Goal: Transaction & Acquisition: Purchase product/service

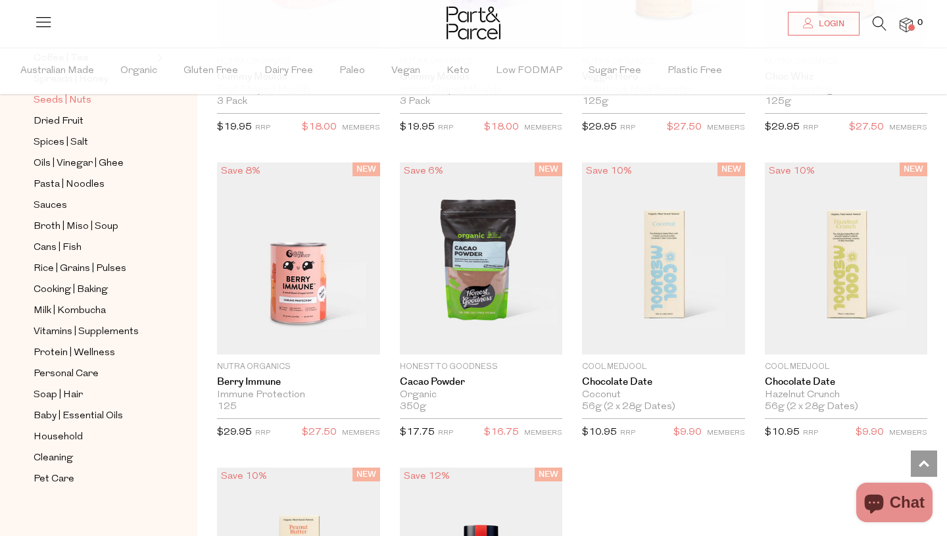
scroll to position [394, 0]
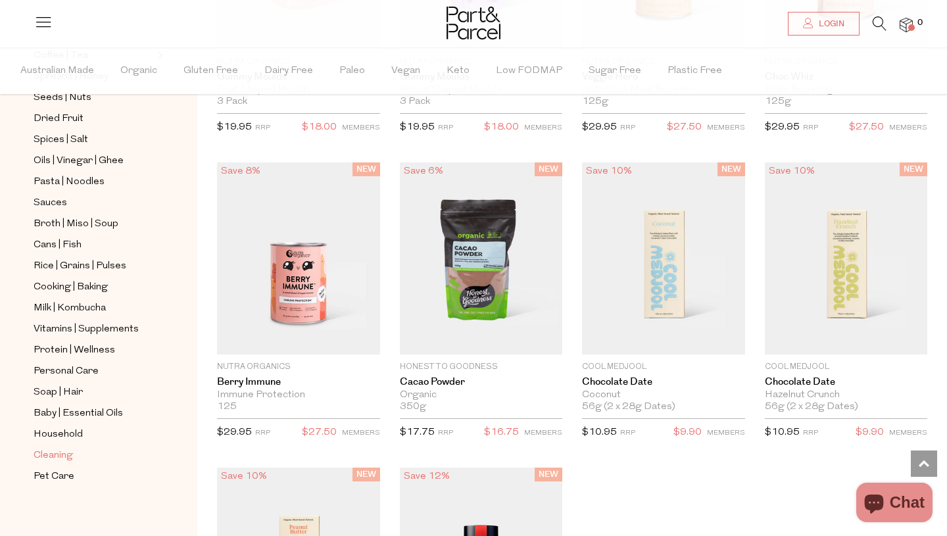
click at [60, 450] on span "Cleaning" at bounding box center [53, 456] width 39 height 16
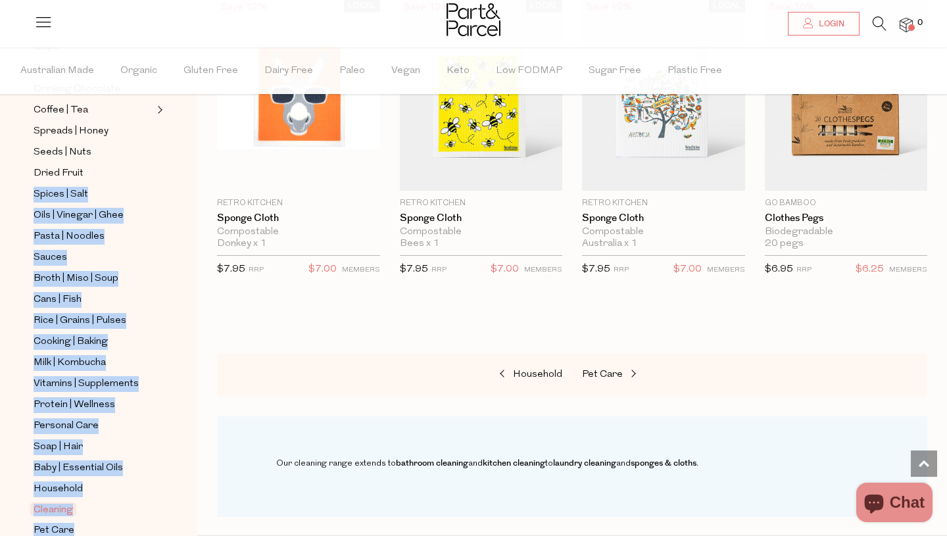
scroll to position [365, 0]
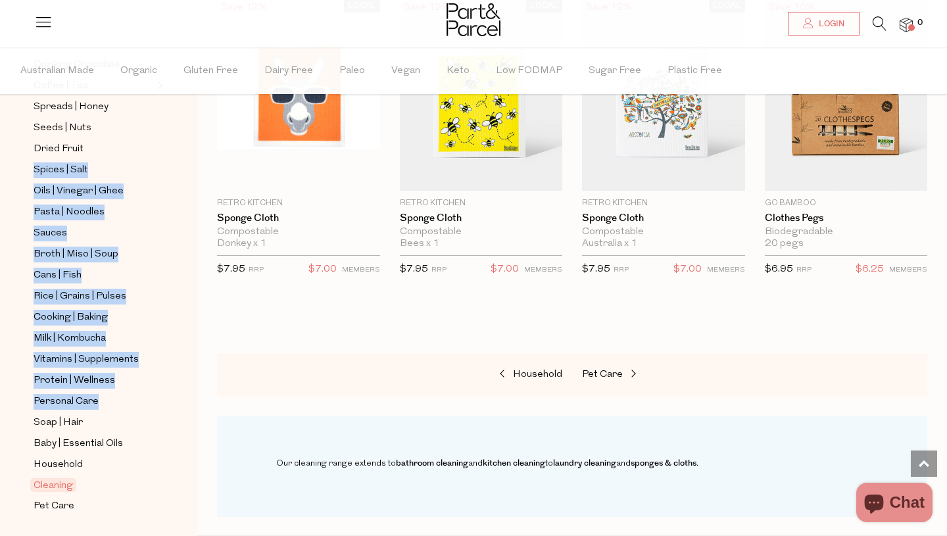
drag, startPoint x: 182, startPoint y: 508, endPoint x: 170, endPoint y: 394, distance: 114.3
click at [170, 394] on div "Aisles Clear NEW IN Best Sellers Back In Stock Promotions Books Gifts | Hampers…" at bounding box center [98, 291] width 197 height 488
click at [120, 356] on span "Vitamins | Supplements" at bounding box center [86, 360] width 105 height 16
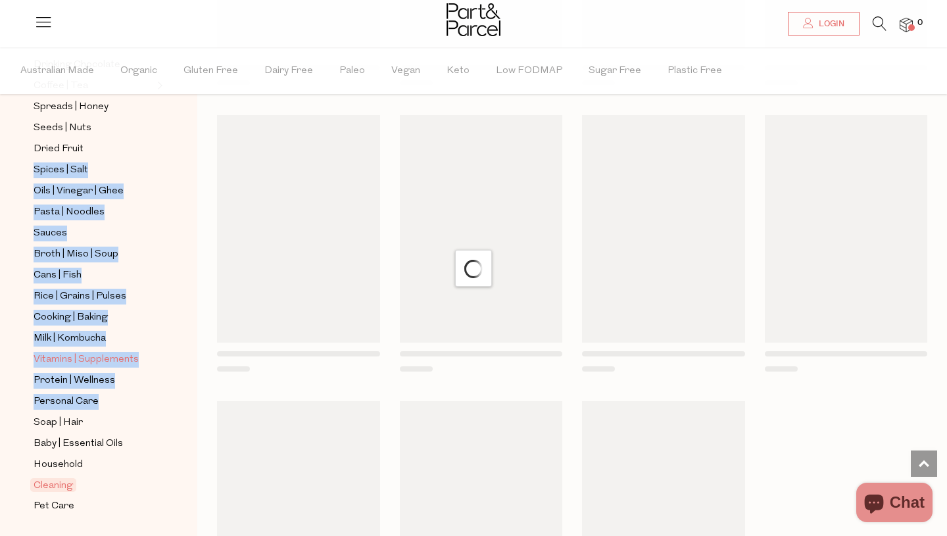
scroll to position [373, 0]
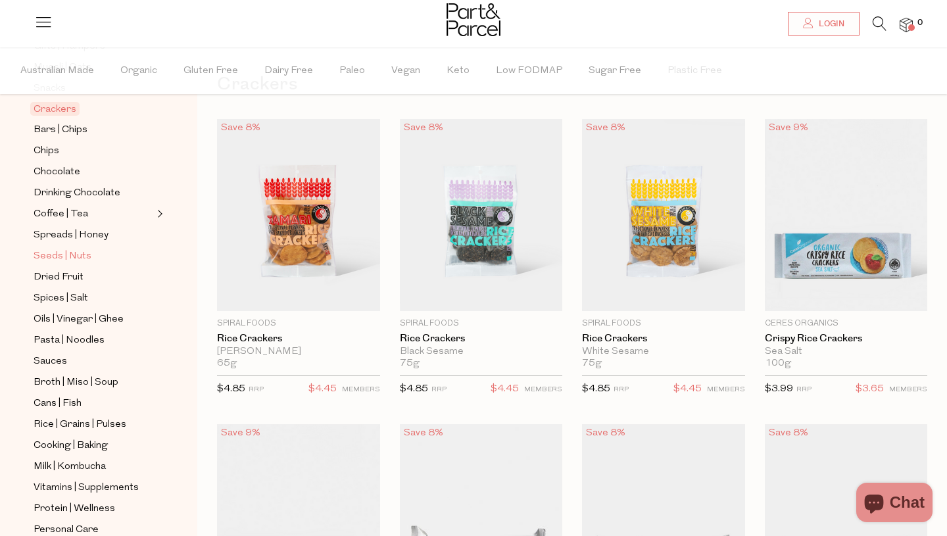
scroll to position [237, 0]
click at [56, 448] on span "Cooking | Baking" at bounding box center [71, 445] width 74 height 16
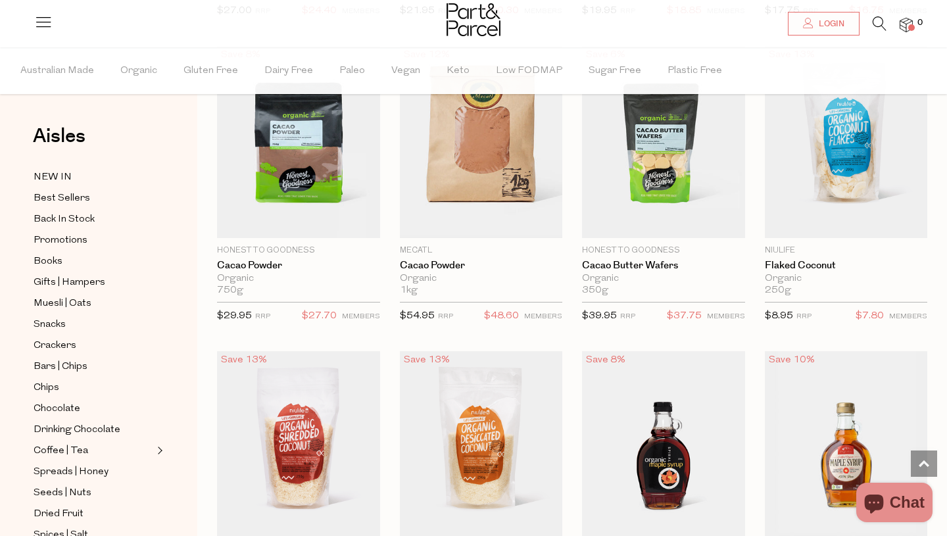
scroll to position [2295, 0]
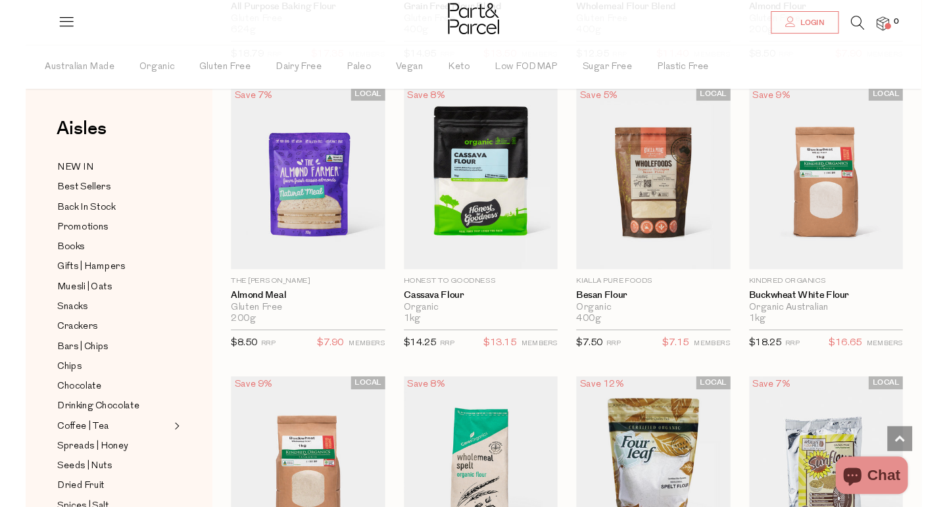
scroll to position [4344, 0]
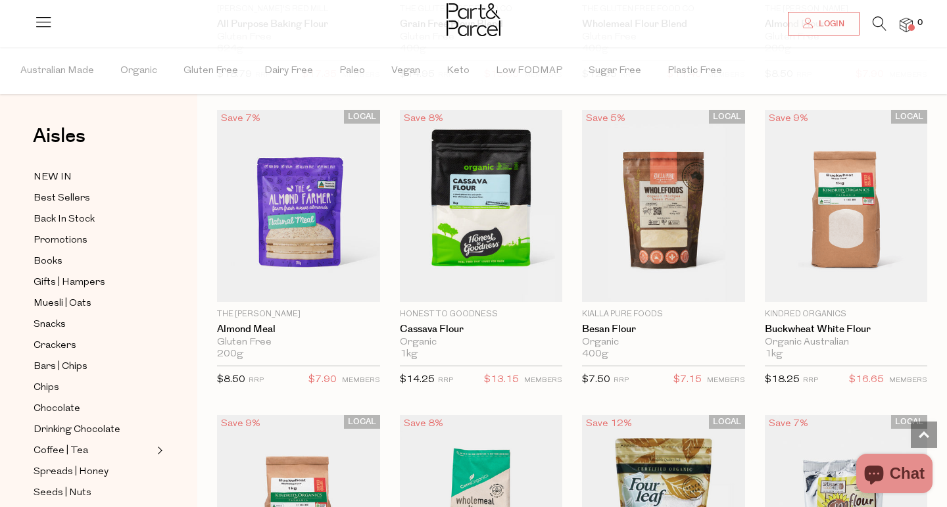
click at [876, 21] on icon at bounding box center [879, 23] width 14 height 14
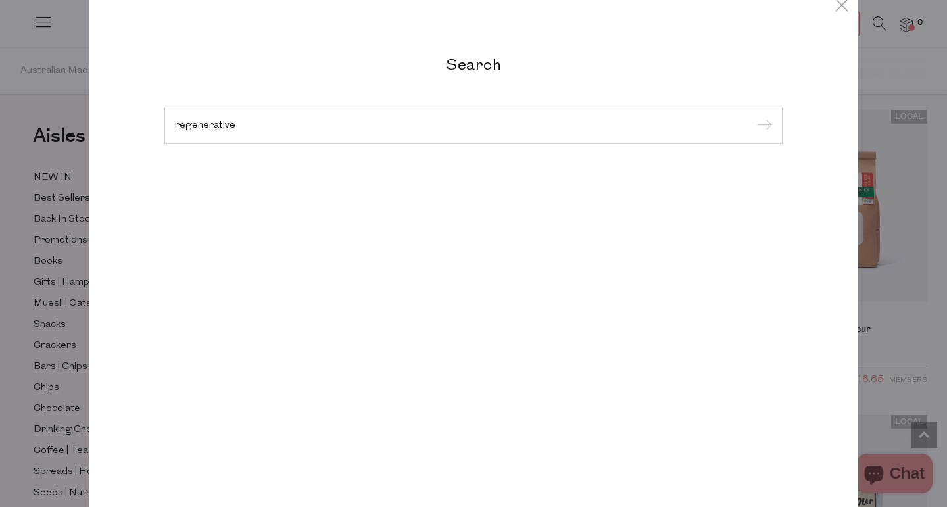
type input "regenerative"
click at [752, 116] on input "submit" at bounding box center [762, 126] width 20 height 20
